Goal: Find specific page/section: Find specific page/section

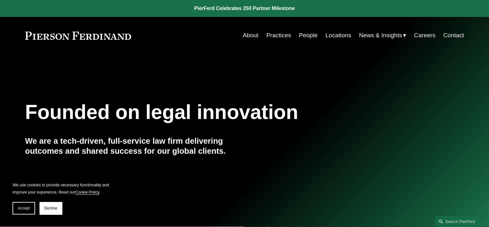
click at [307, 34] on link "People" at bounding box center [308, 35] width 19 height 12
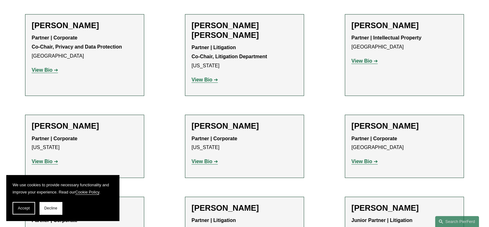
scroll to position [993, 0]
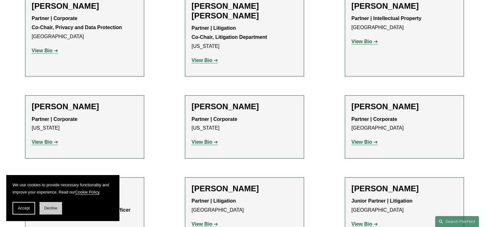
drag, startPoint x: 492, startPoint y: 8, endPoint x: 46, endPoint y: 212, distance: 490.6
click at [46, 212] on button "Decline" at bounding box center [51, 208] width 23 height 13
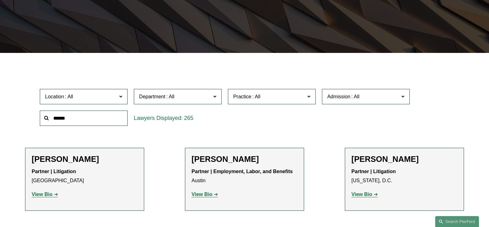
scroll to position [0, 0]
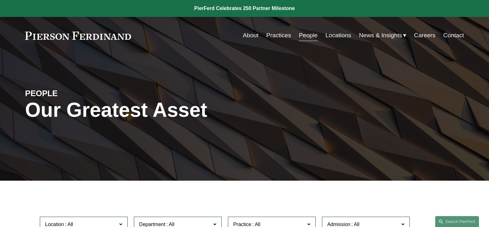
click at [309, 36] on link "People" at bounding box center [308, 35] width 19 height 12
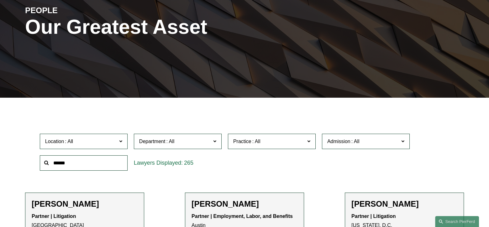
scroll to position [93, 0]
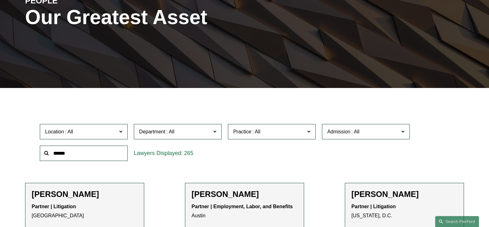
click at [109, 154] on input "text" at bounding box center [84, 153] width 88 height 15
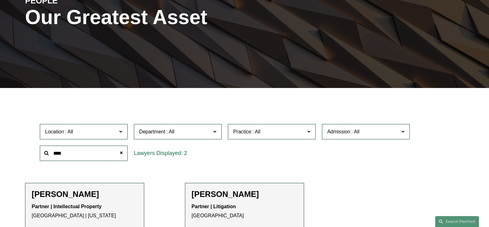
drag, startPoint x: 78, startPoint y: 152, endPoint x: 53, endPoint y: 152, distance: 25.4
click at [53, 152] on input "****" at bounding box center [84, 153] width 88 height 15
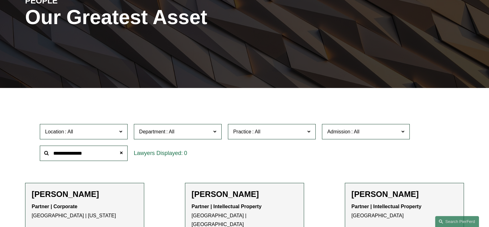
type input "**********"
